Goal: Transaction & Acquisition: Purchase product/service

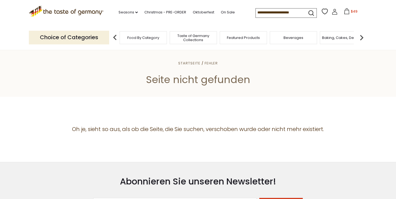
click at [256, 14] on input at bounding box center [279, 13] width 46 height 8
type input "*"
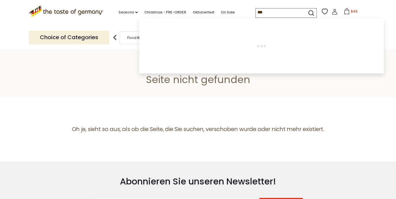
type input "****"
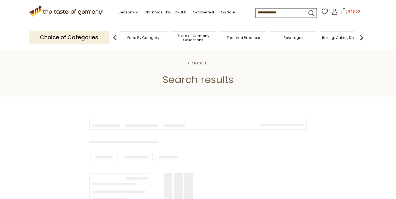
type input "****"
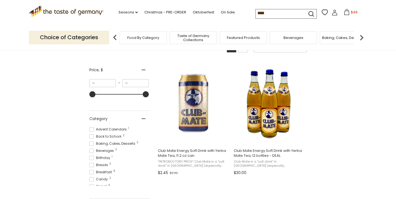
scroll to position [90, 0]
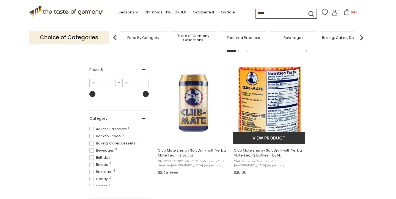
click at [289, 155] on span "Club Mate Energy Soft Drink with Yerba Mate Tea, 12 bottles - DEAL" at bounding box center [269, 153] width 71 height 10
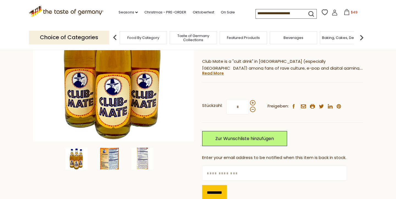
scroll to position [88, 0]
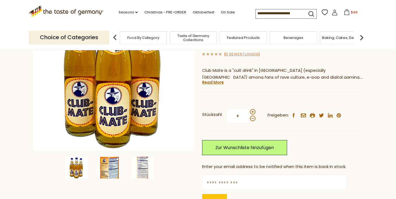
click at [107, 166] on img at bounding box center [109, 168] width 22 height 22
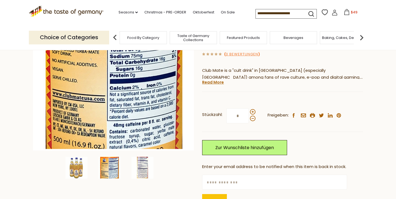
click at [107, 166] on img at bounding box center [109, 168] width 22 height 22
click at [146, 173] on img at bounding box center [142, 168] width 22 height 22
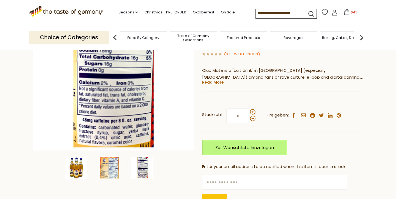
click at [77, 174] on img at bounding box center [76, 168] width 22 height 22
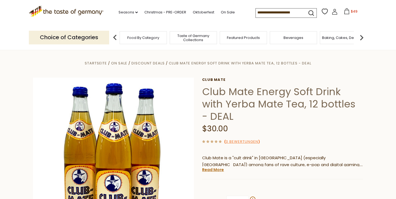
scroll to position [0, 0]
click at [343, 12] on icon at bounding box center [346, 11] width 6 height 6
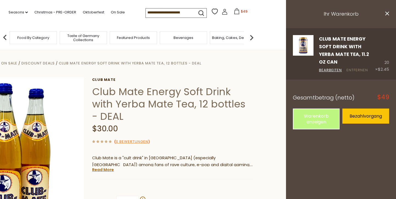
click at [353, 68] on link "Entfernen" at bounding box center [356, 71] width 21 height 6
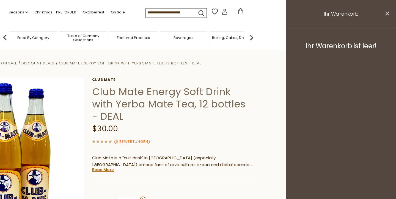
click at [212, 113] on h1 "Club Mate Energy Soft Drink with Yerba Mate Tea, 12 bottles - DEAL" at bounding box center [172, 104] width 161 height 37
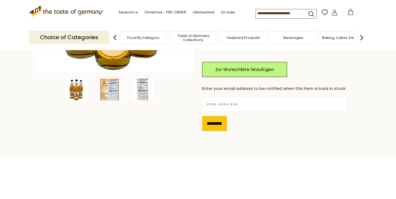
scroll to position [111, 0]
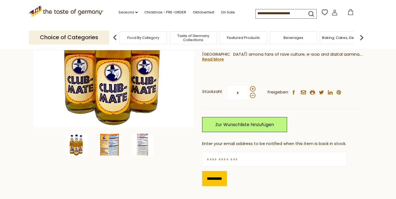
click at [109, 150] on img at bounding box center [109, 145] width 22 height 22
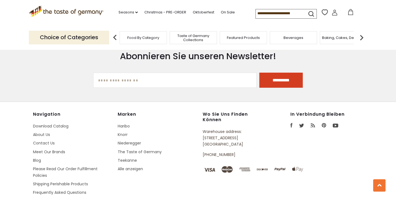
scroll to position [756, 0]
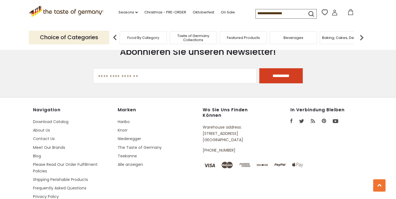
drag, startPoint x: 216, startPoint y: 123, endPoint x: 248, endPoint y: 135, distance: 34.4
click at [248, 135] on p "Warehouse address: 615 Lofstrand Lane Rockville, MD 20850" at bounding box center [234, 133] width 63 height 19
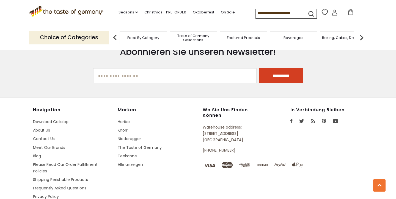
click at [248, 135] on p "Warehouse address: 615 Lofstrand Lane Rockville, MD 20850" at bounding box center [234, 133] width 63 height 19
click at [239, 153] on div "Wo Sie uns finden können Warehouse address: 615 Lofstrand Lane Rockville, MD 20…" at bounding box center [242, 132] width 79 height 50
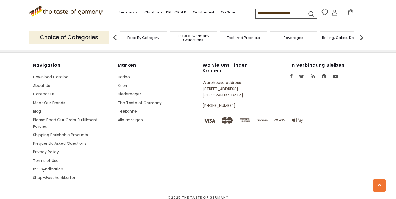
scroll to position [800, 0]
click at [70, 142] on link "Frequently Asked Questions" at bounding box center [59, 143] width 53 height 5
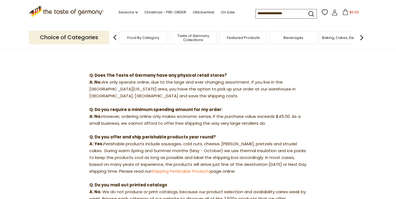
scroll to position [52, 0]
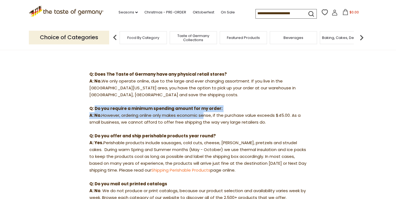
drag, startPoint x: 95, startPoint y: 109, endPoint x: 201, endPoint y: 113, distance: 106.5
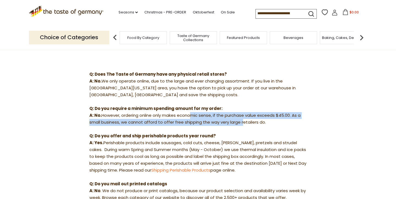
drag, startPoint x: 189, startPoint y: 115, endPoint x: 242, endPoint y: 118, distance: 52.8
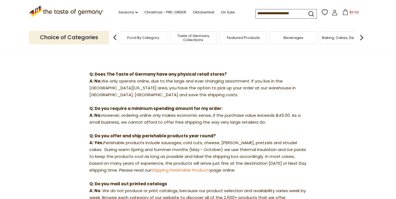
drag, startPoint x: 278, startPoint y: 117, endPoint x: 282, endPoint y: 120, distance: 5.1
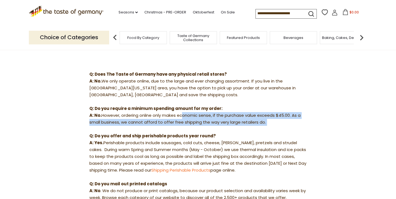
drag, startPoint x: 274, startPoint y: 125, endPoint x: 180, endPoint y: 111, distance: 95.3
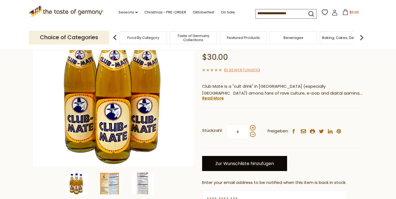
scroll to position [66, 0]
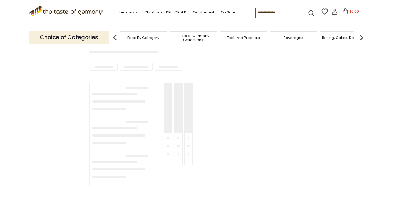
type input "****"
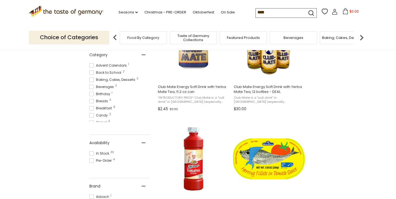
scroll to position [156, 0]
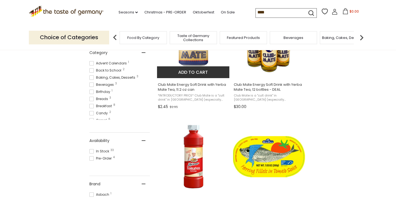
click at [220, 60] on img "Club Mate Energy Soft Drink with Yerba Mate Tea, 11.2 oz can" at bounding box center [193, 37] width 73 height 73
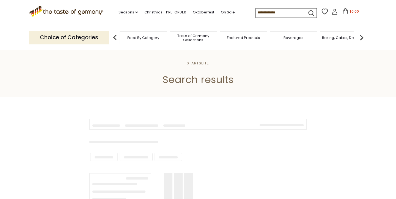
type input "****"
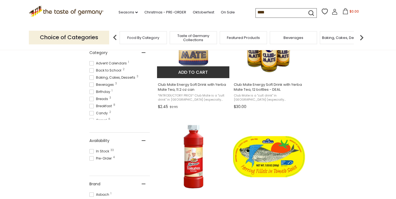
click at [191, 75] on button "Add to cart" at bounding box center [193, 72] width 72 height 12
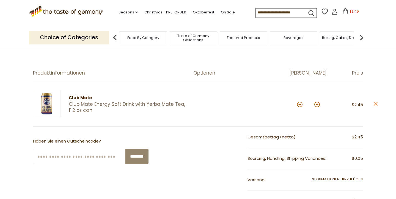
scroll to position [54, 0]
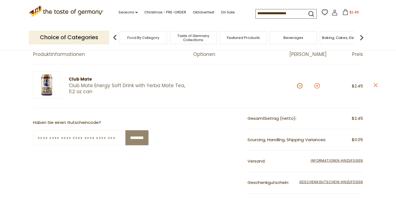
click at [317, 88] on button at bounding box center [316, 85] width 5 height 5
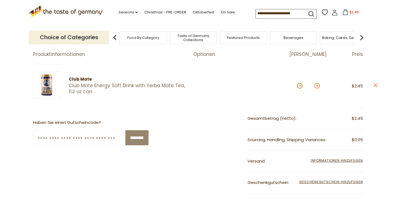
click at [317, 88] on button at bounding box center [316, 85] width 5 height 5
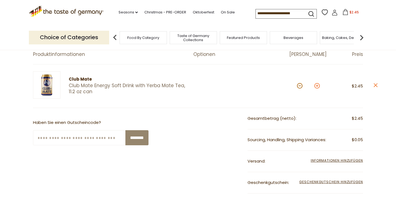
click at [317, 88] on button at bounding box center [316, 85] width 5 height 5
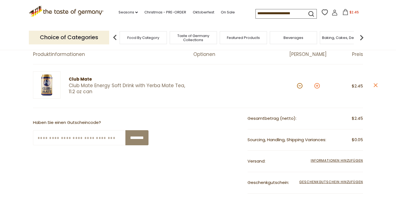
click at [317, 88] on button at bounding box center [316, 85] width 5 height 5
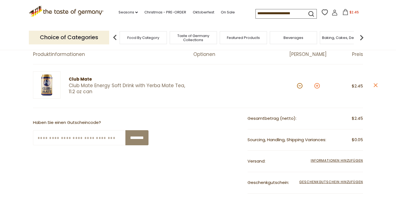
click at [317, 88] on button at bounding box center [316, 85] width 5 height 5
type input "**"
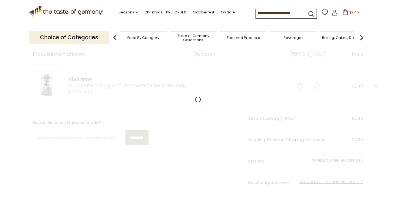
click at [317, 88] on div at bounding box center [198, 176] width 396 height 292
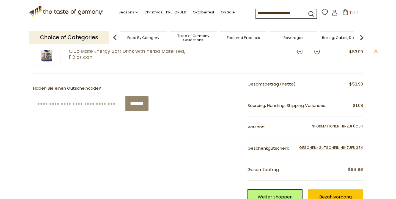
scroll to position [86, 0]
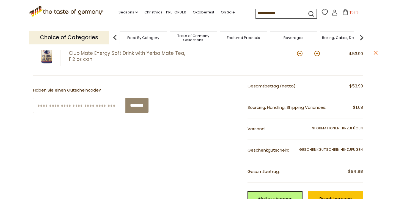
click at [335, 131] on div "**********" at bounding box center [304, 129] width 115 height 21
click at [338, 126] on span "Informationen hinzufügen" at bounding box center [336, 128] width 52 height 5
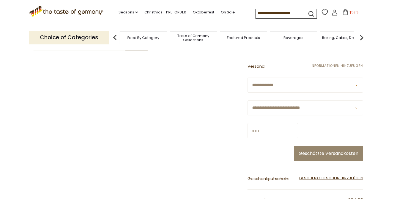
scroll to position [172, 0]
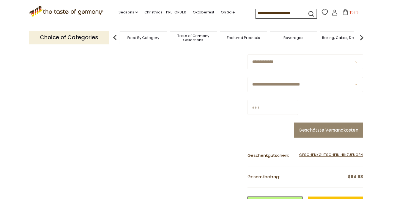
select select "**"
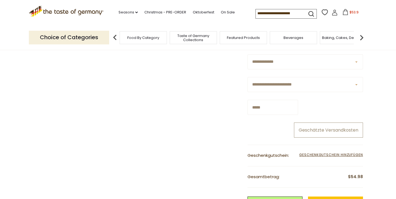
type input "*****"
click at [345, 127] on button "Geschätzte Versandkosten" at bounding box center [328, 130] width 69 height 15
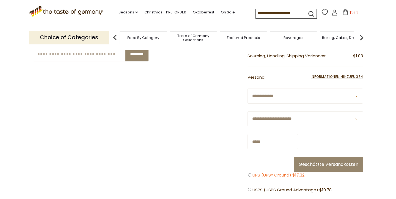
scroll to position [139, 0]
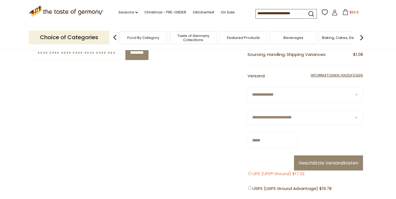
click at [253, 172] on span "UPS (UPS® Ground) $17.32" at bounding box center [278, 174] width 52 height 7
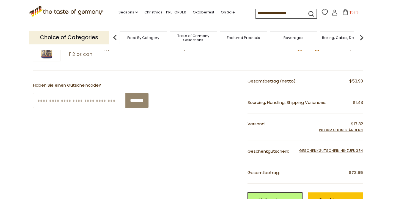
scroll to position [81, 0]
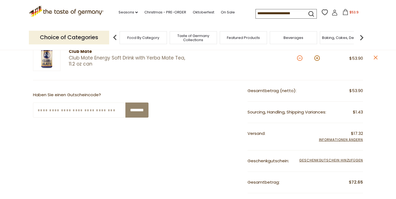
click at [300, 58] on button at bounding box center [299, 58] width 5 height 5
type input "**"
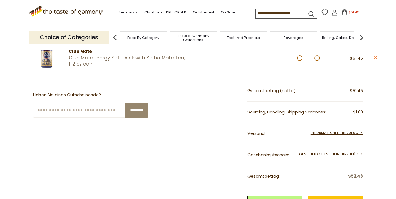
click at [300, 58] on button at bounding box center [299, 58] width 5 height 5
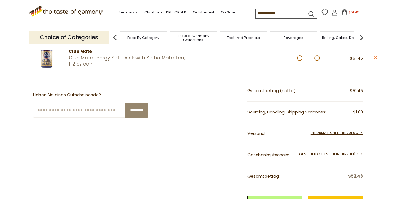
click at [300, 58] on button at bounding box center [299, 58] width 5 height 5
type input "**"
click at [316, 58] on button at bounding box center [316, 58] width 5 height 5
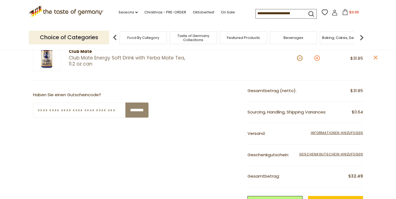
type input "**"
click at [316, 58] on button at bounding box center [316, 58] width 5 height 5
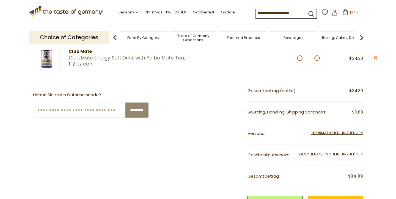
type input "**"
click at [316, 57] on button at bounding box center [316, 58] width 5 height 5
type input "**"
click at [316, 57] on button at bounding box center [316, 58] width 5 height 5
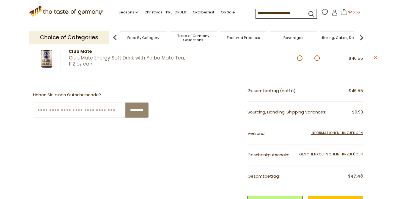
type input "**"
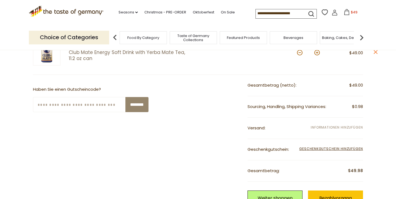
click at [349, 128] on span "Informationen hinzufügen" at bounding box center [336, 127] width 52 height 5
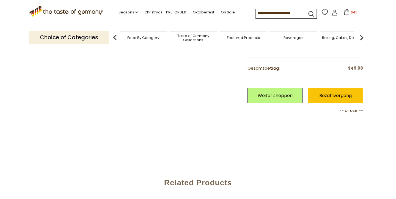
scroll to position [96, 0]
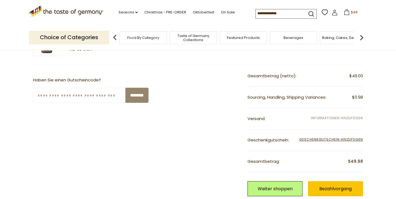
click at [327, 119] on span "Informationen hinzufügen" at bounding box center [336, 118] width 52 height 5
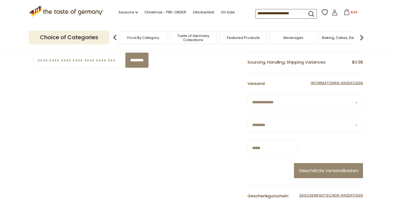
scroll to position [136, 0]
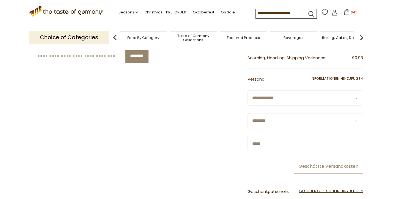
click at [312, 165] on button "Geschätzte Versandkosten" at bounding box center [328, 166] width 69 height 15
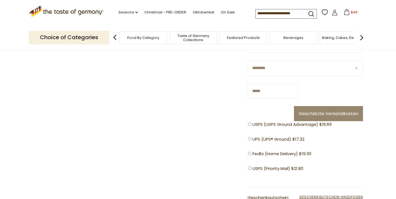
scroll to position [195, 0]
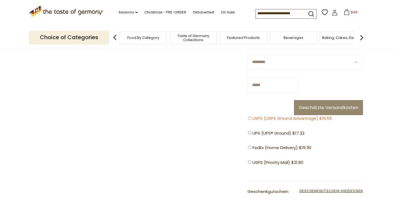
click at [270, 117] on span "USPS (USPS Ground Advantage) $16.69" at bounding box center [291, 118] width 79 height 7
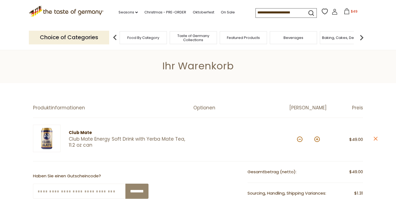
scroll to position [0, 0]
click at [202, 39] on span "Taste of Germany Collections" at bounding box center [193, 38] width 44 height 8
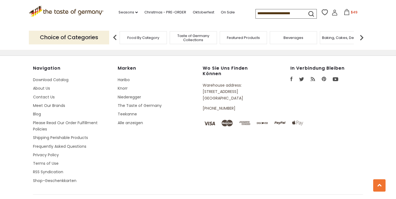
scroll to position [1527, 0]
click at [149, 103] on link "The Taste of Germany" at bounding box center [140, 105] width 44 height 5
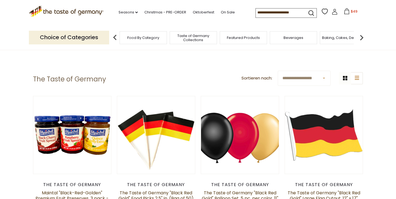
click at [258, 12] on input at bounding box center [279, 13] width 46 height 8
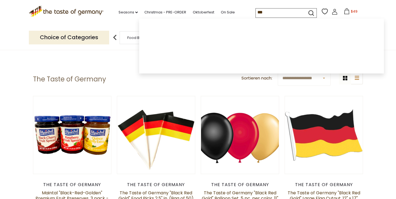
type input "****"
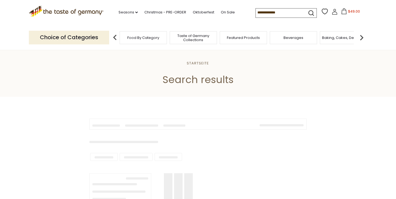
type input "****"
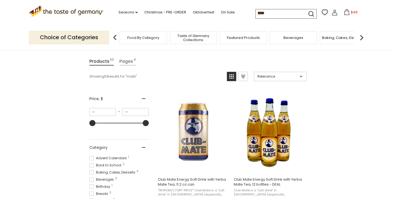
scroll to position [117, 0]
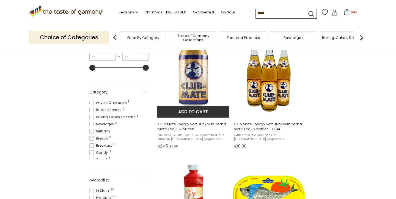
click at [204, 101] on img "Club Mate Energy Soft Drink with Yerba Mate Tea, 11.2 oz can" at bounding box center [193, 76] width 73 height 73
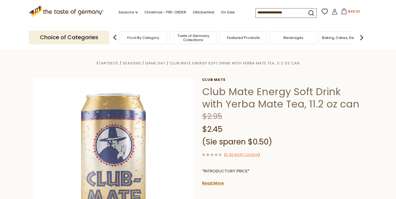
click at [344, 14] on button "$49.00" at bounding box center [350, 12] width 23 height 8
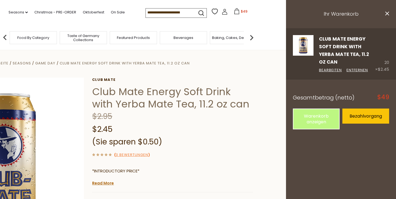
click at [350, 43] on div "Club Mate Energy Soft Drink with Yerba Mate Tea, 11.2 oz can Bearbeiten Entfern…" at bounding box center [344, 54] width 62 height 38
click at [331, 68] on link "Bearbeiten" at bounding box center [330, 71] width 23 height 6
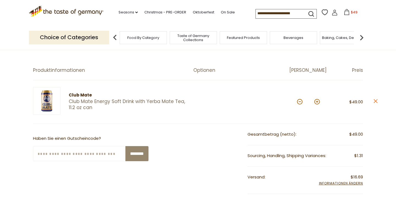
scroll to position [34, 0]
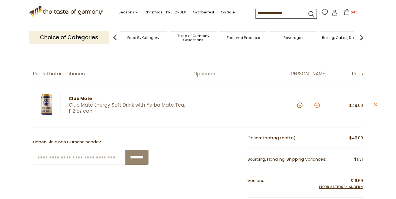
click at [318, 106] on button at bounding box center [316, 105] width 5 height 5
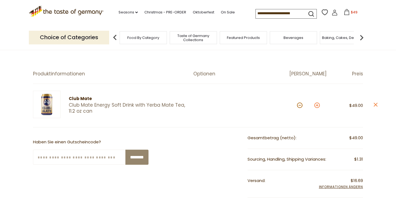
click at [318, 106] on button at bounding box center [316, 105] width 5 height 5
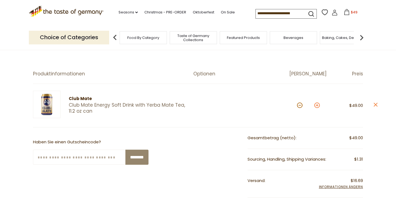
click at [318, 106] on button at bounding box center [316, 105] width 5 height 5
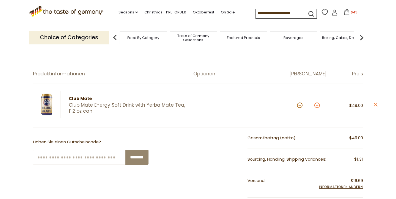
click at [318, 106] on button at bounding box center [316, 105] width 5 height 5
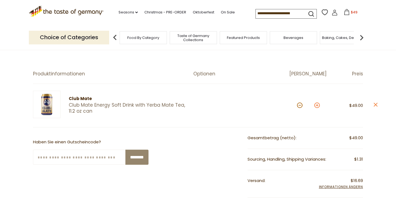
type input "**"
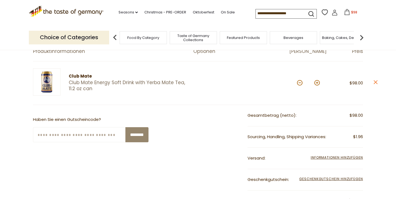
scroll to position [90, 0]
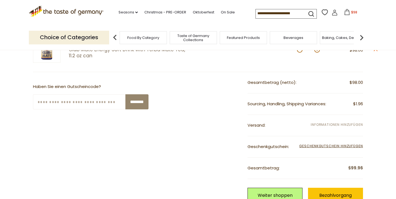
click at [335, 126] on span "Informationen hinzufügen" at bounding box center [336, 125] width 52 height 6
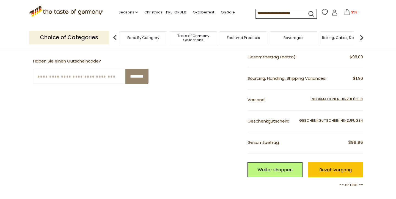
scroll to position [85, 0]
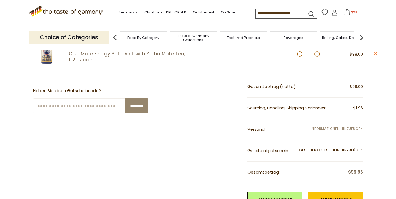
click at [332, 127] on span "Informationen hinzufügen" at bounding box center [336, 129] width 52 height 5
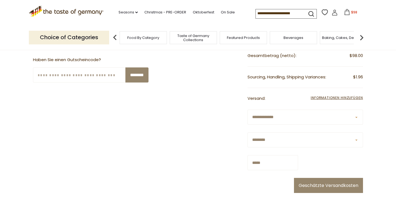
scroll to position [118, 0]
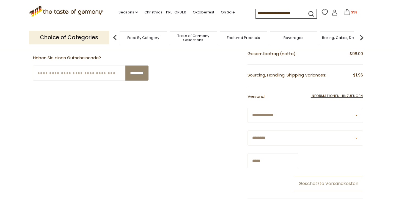
click at [307, 180] on button "Geschätzte Versandkosten" at bounding box center [328, 183] width 69 height 15
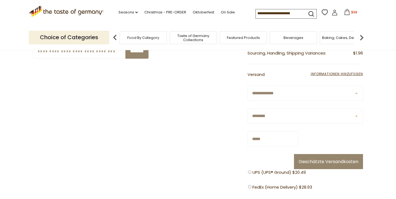
scroll to position [142, 0]
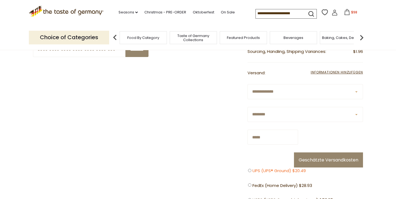
click at [271, 171] on span "UPS (UPS® Ground) $20.49" at bounding box center [278, 171] width 53 height 7
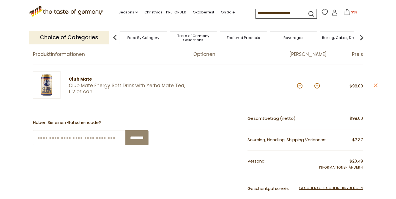
scroll to position [48, 0]
